Goal: Information Seeking & Learning: Learn about a topic

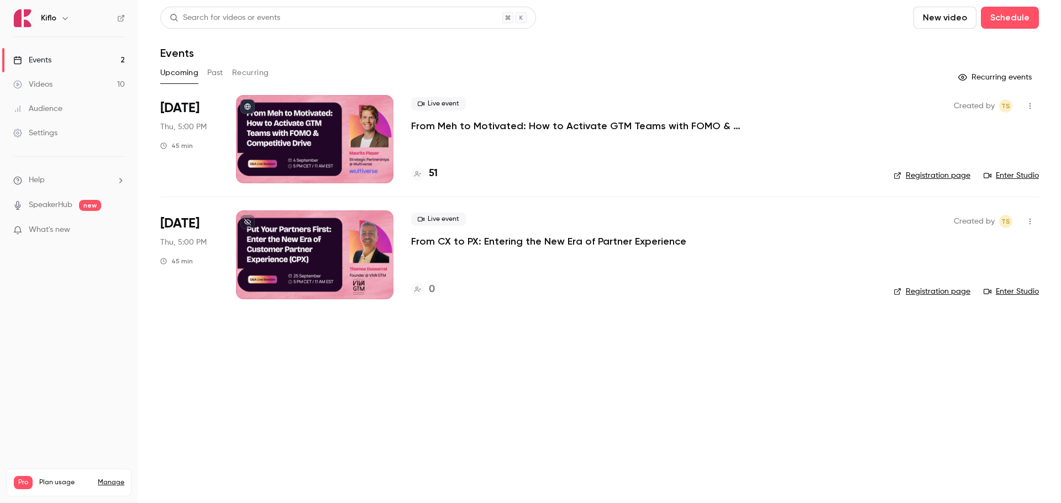
click at [480, 126] on p "From Meh to Motivated: How to Activate GTM Teams with FOMO & Competitive Drive" at bounding box center [576, 125] width 331 height 13
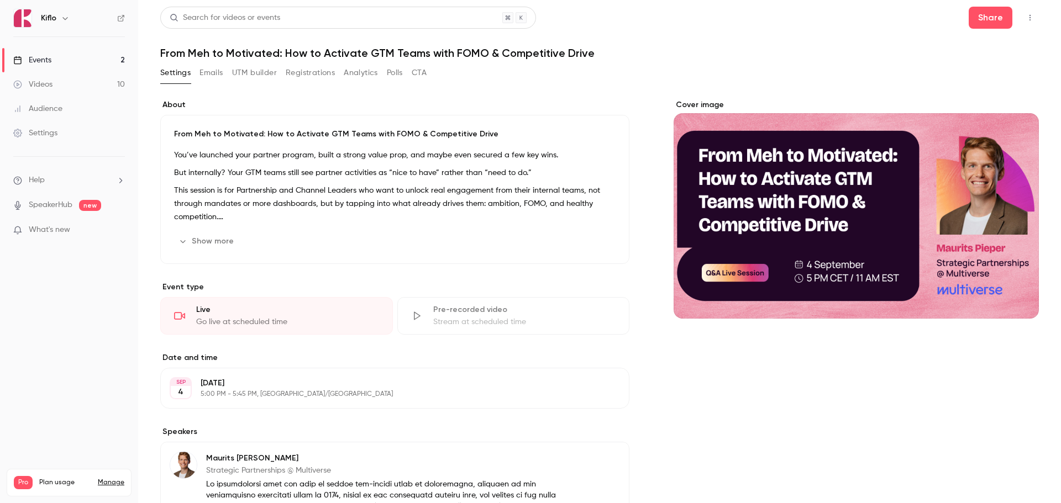
click at [330, 74] on button "Registrations" at bounding box center [310, 73] width 49 height 18
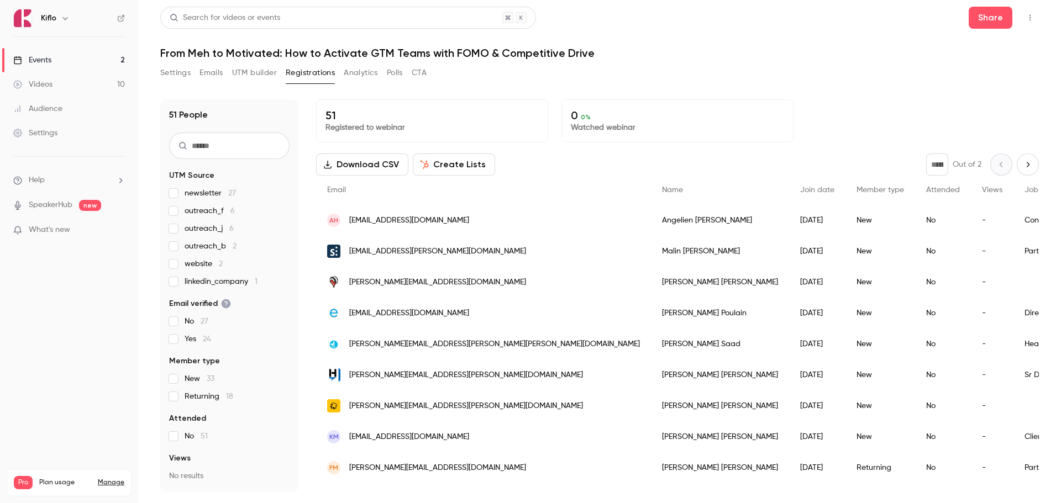
click at [50, 65] on div "Events" at bounding box center [32, 60] width 38 height 11
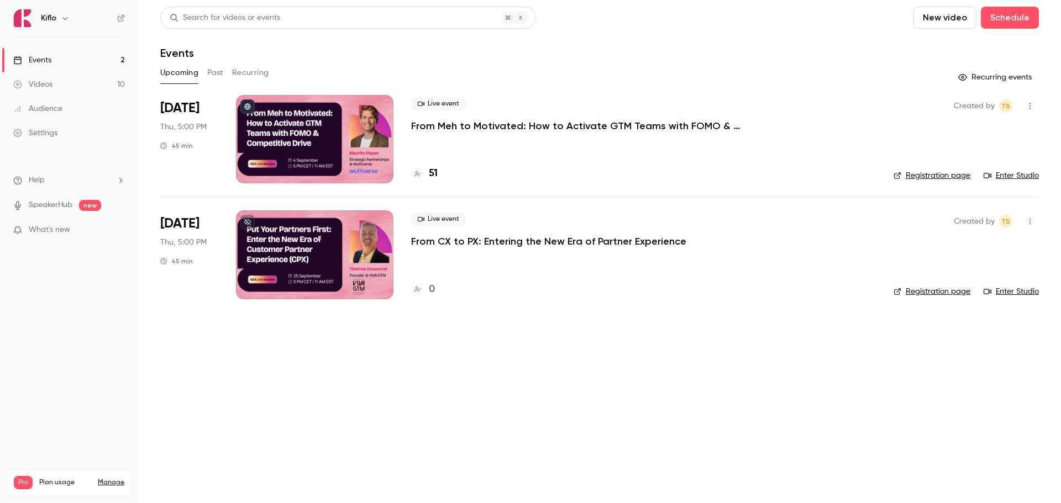
click at [52, 87] on div "Videos" at bounding box center [32, 84] width 39 height 11
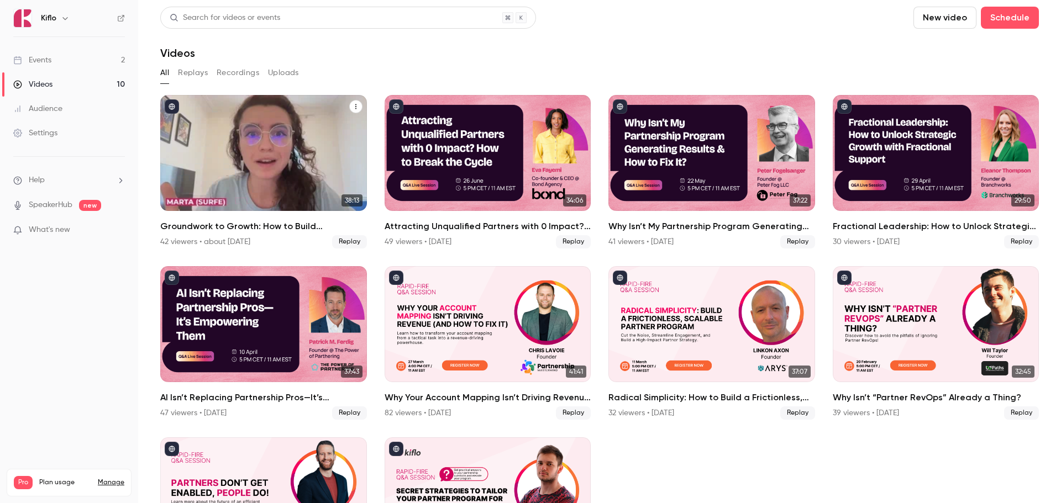
click at [259, 224] on h2 "Groundwork to Growth: How to Build Partnerships That Scale" at bounding box center [263, 226] width 207 height 13
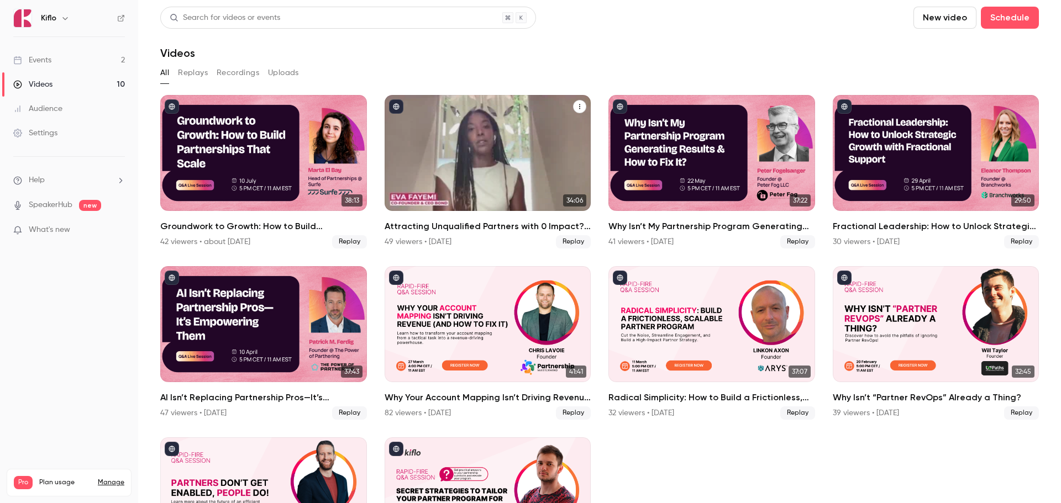
click at [465, 229] on h2 "Attracting Unqualified Partners with 0 Impact? How to Break the Cycle" at bounding box center [488, 226] width 207 height 13
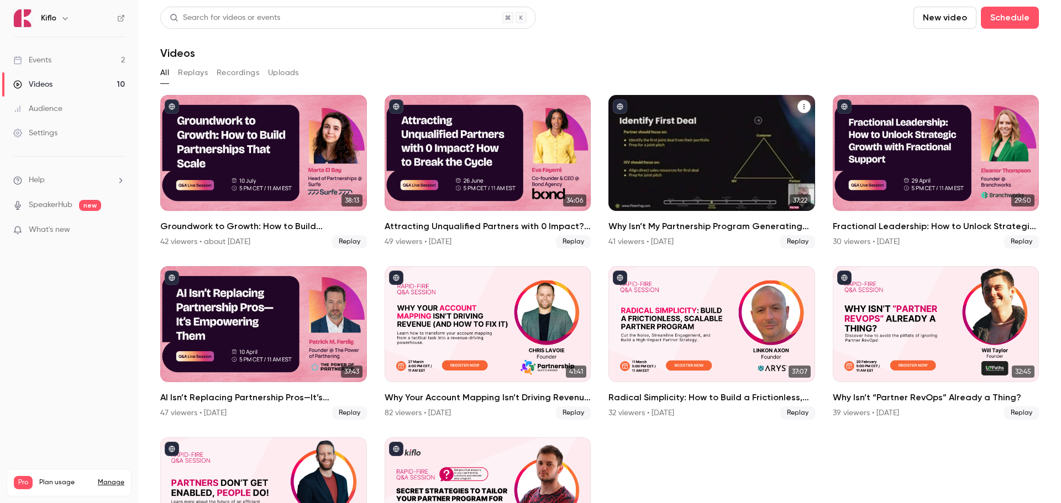
click at [671, 223] on h2 "Why Isn’t My Partnership Program Generating Results & How to Fix It?" at bounding box center [711, 226] width 207 height 13
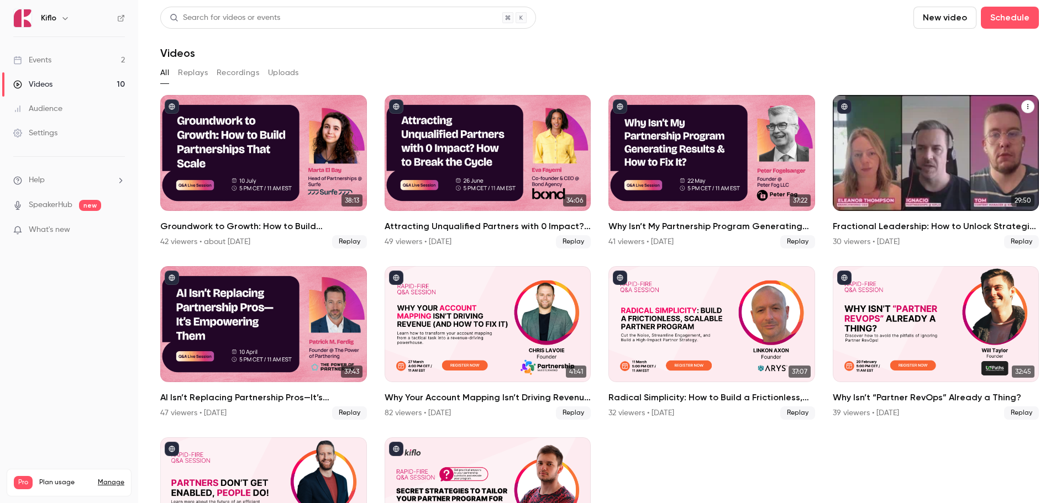
click at [847, 229] on h2 "Fractional Leadership: How to Unlock Strategic Growth with Fractional Support" at bounding box center [936, 226] width 207 height 13
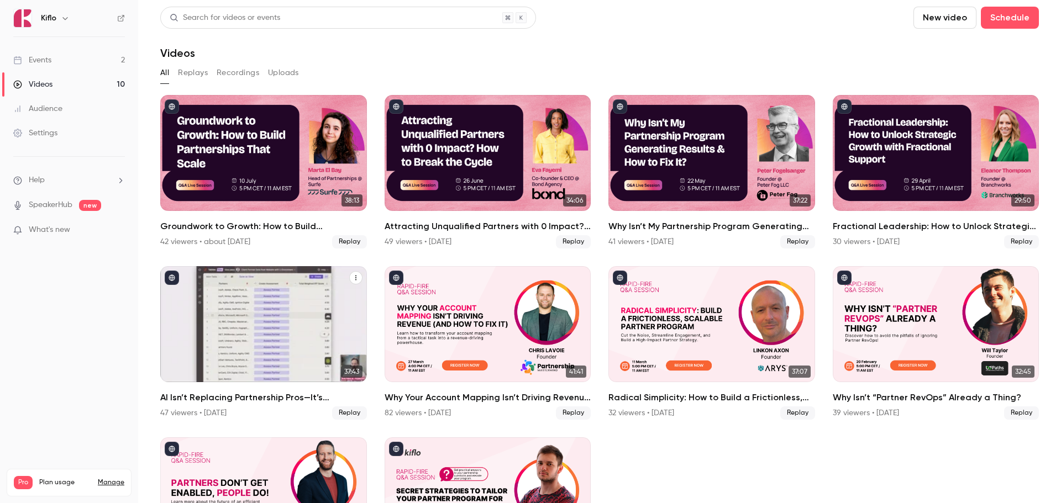
click at [271, 391] on h2 "AI Isn’t Replacing Partnership Pros—It’s Empowering Them" at bounding box center [263, 397] width 207 height 13
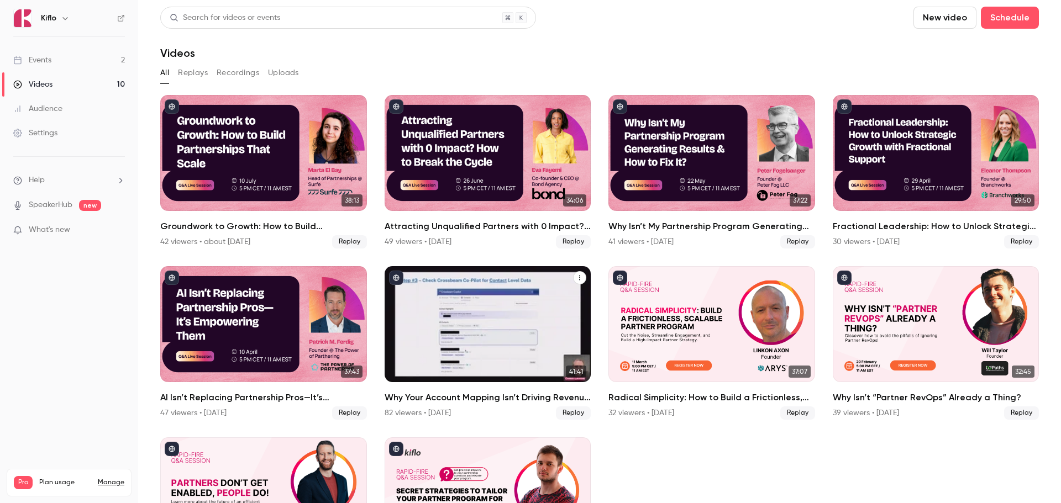
click at [445, 396] on h2 "Why Your Account Mapping Isn’t Driving Revenue (And How to Fix It)" at bounding box center [488, 397] width 207 height 13
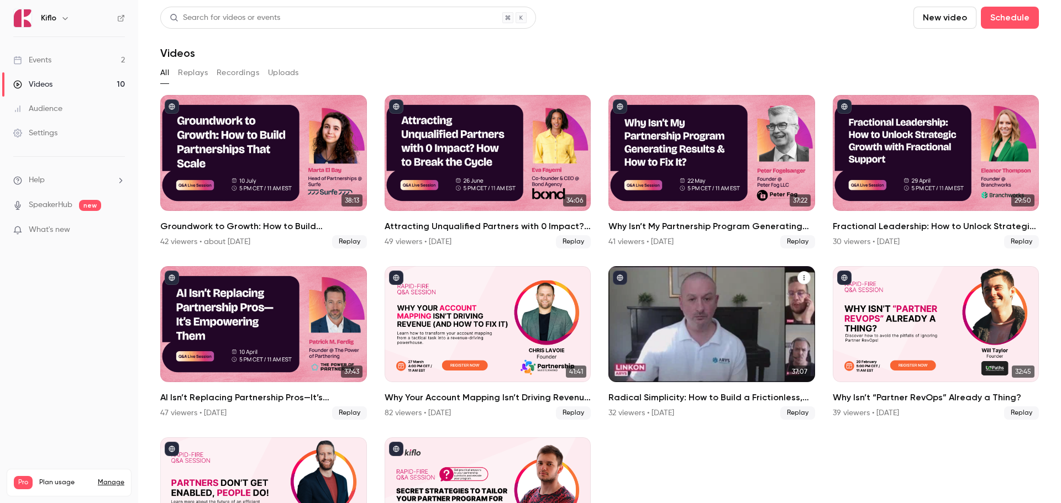
click at [654, 396] on h2 "Radical Simplicity: How to Build a Frictionless, Scalable Partner Program" at bounding box center [711, 397] width 207 height 13
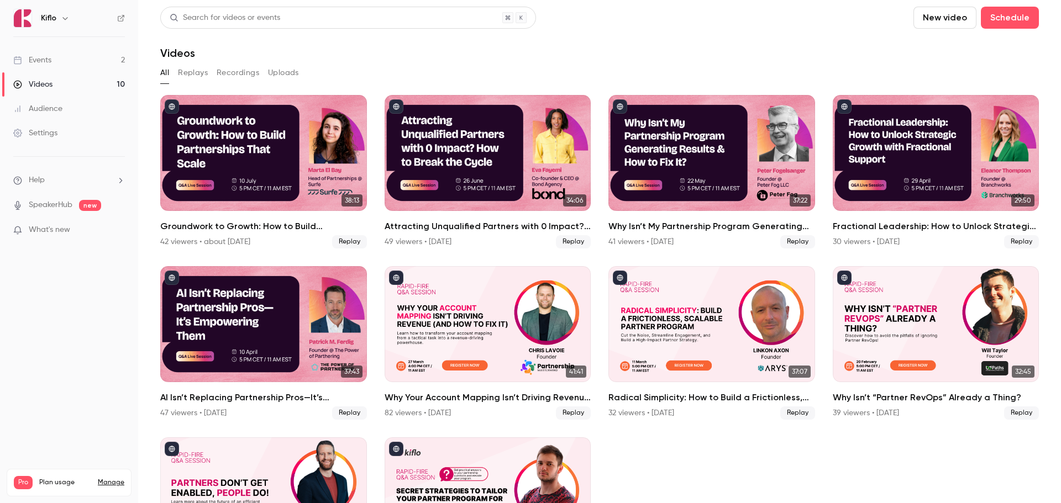
click at [28, 60] on div "Events" at bounding box center [32, 60] width 38 height 11
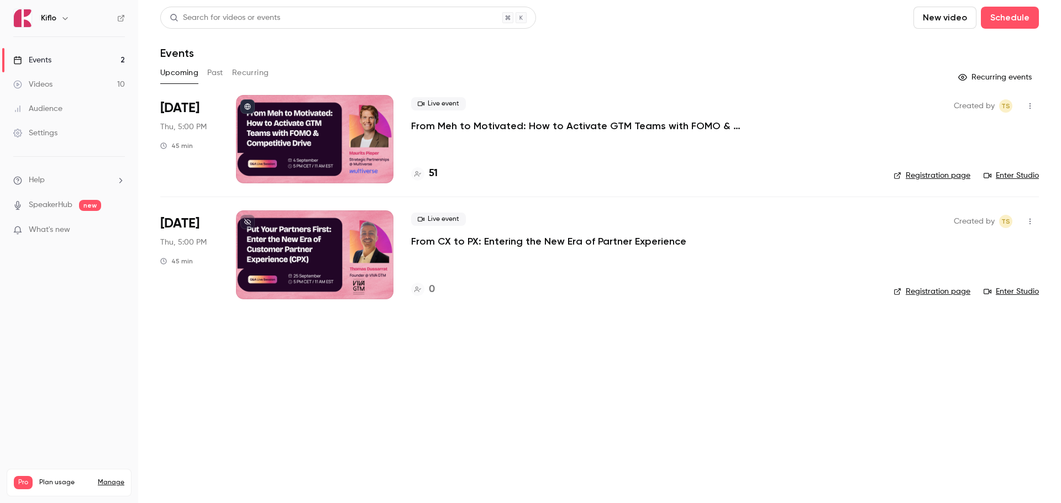
click at [52, 105] on div "Audience" at bounding box center [37, 108] width 49 height 11
